Goal: Book appointment/travel/reservation

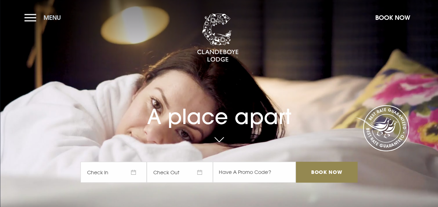
click at [30, 14] on button "Menu" at bounding box center [44, 17] width 40 height 15
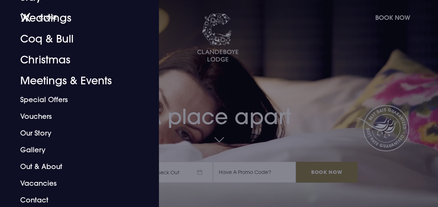
scroll to position [59, 0]
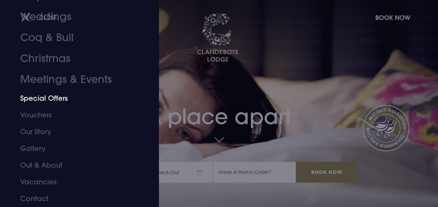
click at [39, 100] on link "Special Offers" at bounding box center [74, 98] width 109 height 17
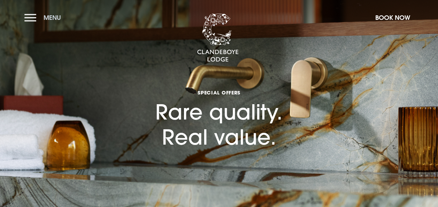
click at [31, 19] on button "Menu" at bounding box center [44, 17] width 40 height 15
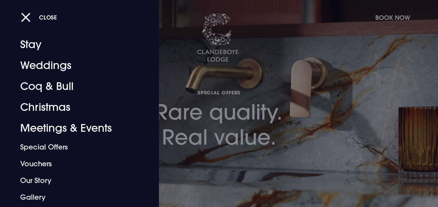
scroll to position [17, 0]
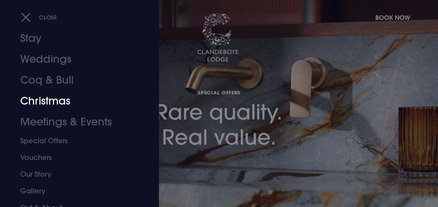
click at [49, 98] on link "Christmas" at bounding box center [74, 100] width 109 height 21
